Goal: Information Seeking & Learning: Understand process/instructions

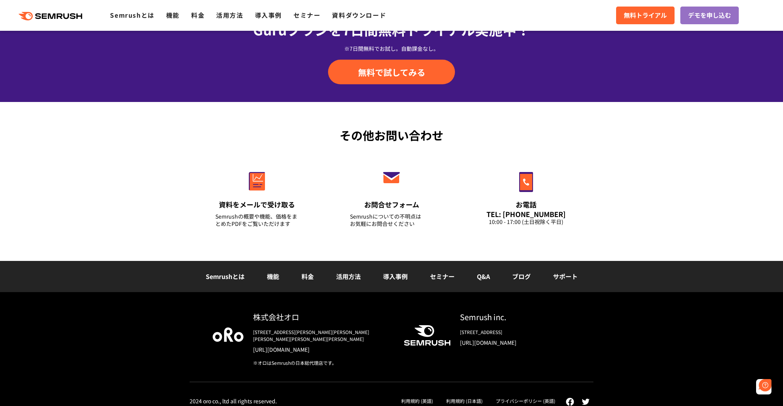
click at [448, 397] on link "利用規約 (日本語)" at bounding box center [464, 400] width 37 height 7
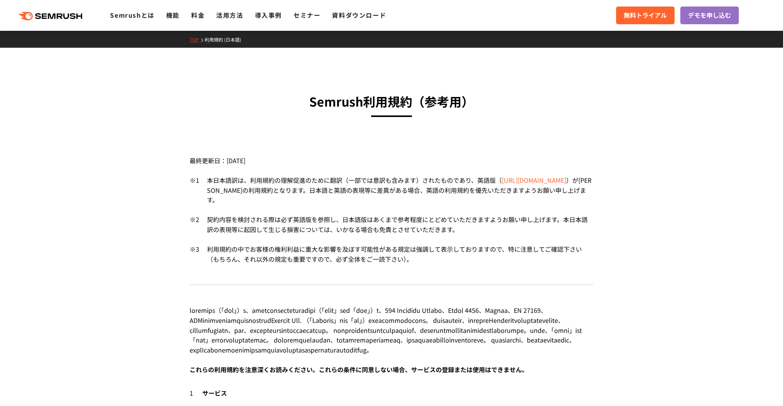
click at [248, 103] on h3 "Semrush利用規約 （参考用）" at bounding box center [392, 102] width 404 height 20
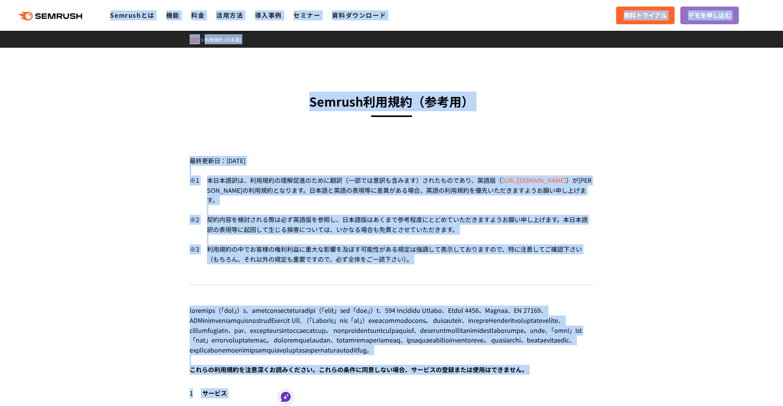
click at [250, 93] on h3 "Semrush利用規約 （参考用）" at bounding box center [392, 102] width 404 height 20
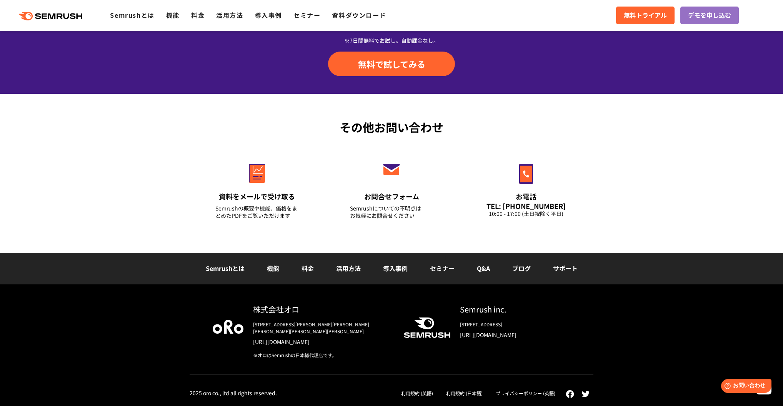
drag, startPoint x: 302, startPoint y: 98, endPoint x: 370, endPoint y: 220, distance: 139.3
copy div "Semrush利用規約 （参考用） 最終更新日：2024年12月18日 ※1 本日本語訳は、利用規約の理解促進のために翻訳（一部では意訳も含みます）されたもの…"
